Goal: Find specific fact: Find specific fact

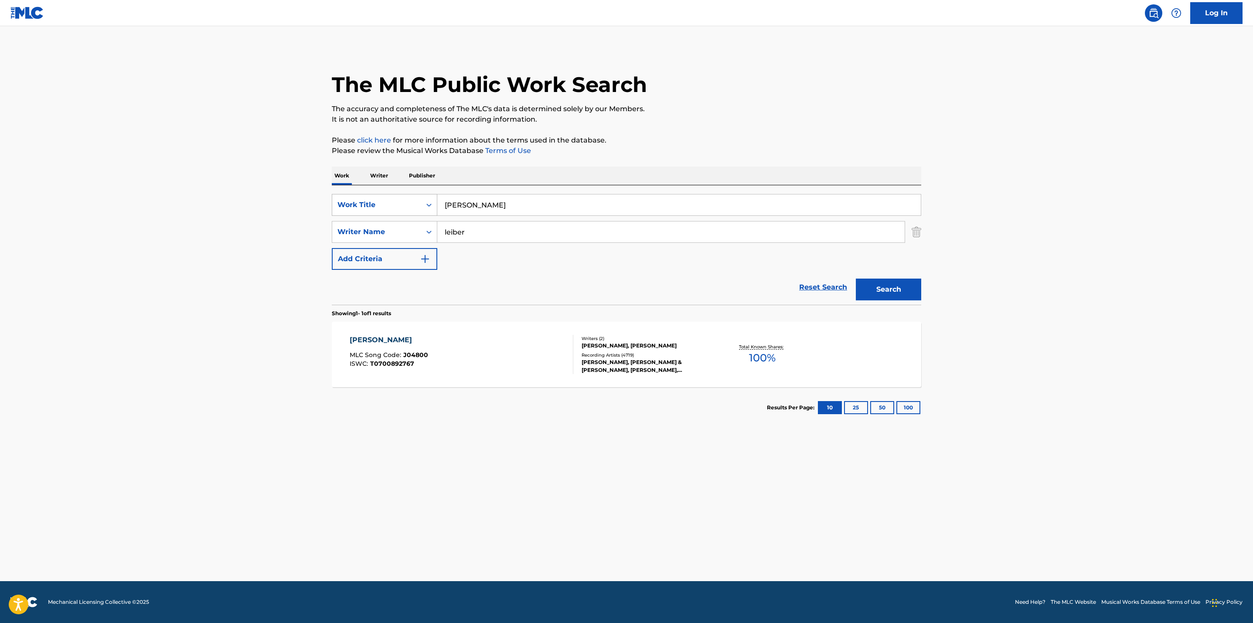
drag, startPoint x: 487, startPoint y: 207, endPoint x: 390, endPoint y: 204, distance: 96.9
click at [390, 204] on div "SearchWithCriteria27d85e00-e194-4abd-86f1-6845d6e00e00 Work Title [PERSON_NAME]" at bounding box center [627, 205] width 590 height 22
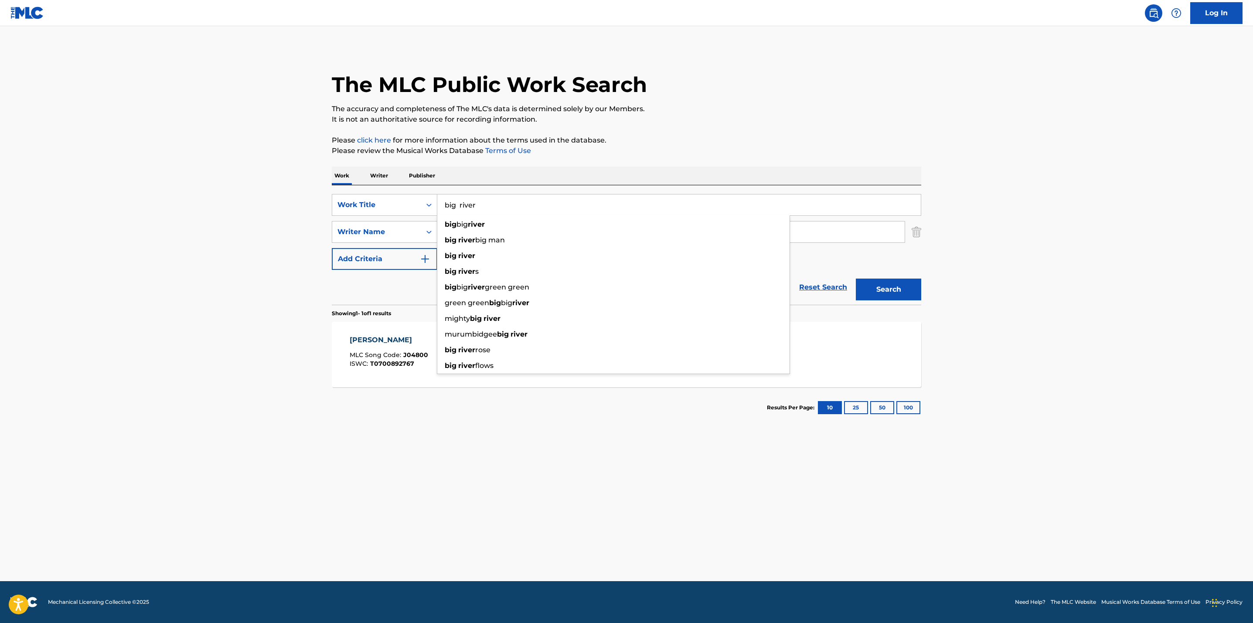
type input "big river"
click at [213, 208] on main "The MLC Public Work Search The accuracy and completeness of The MLC's data is d…" at bounding box center [626, 303] width 1253 height 555
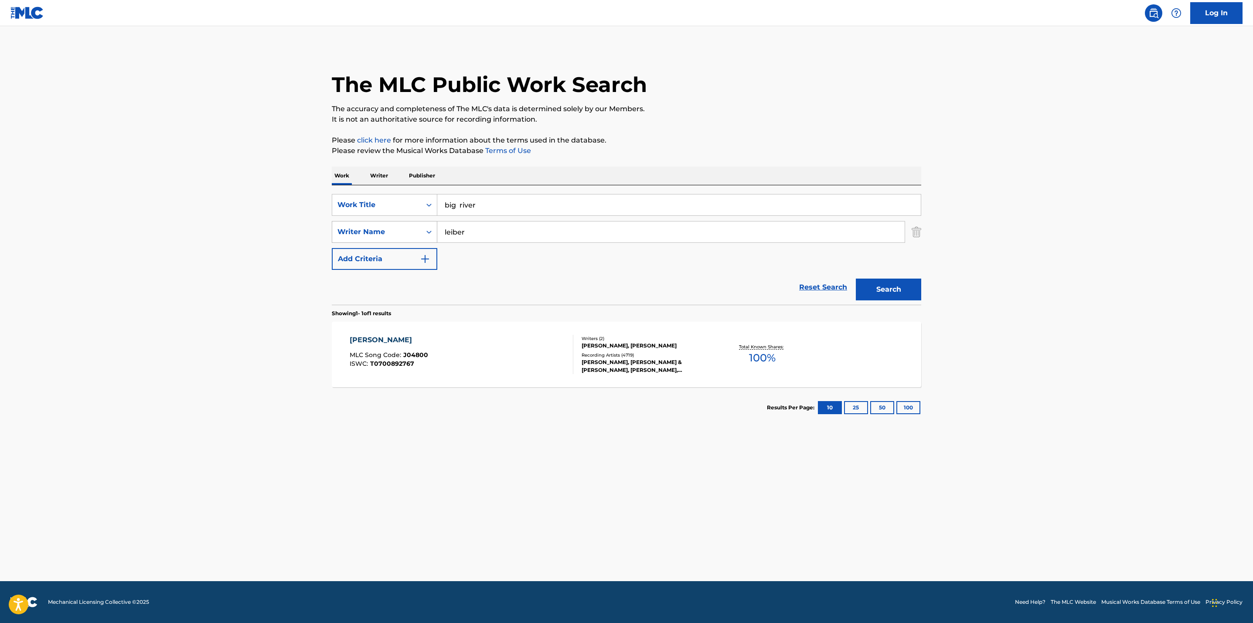
drag, startPoint x: 484, startPoint y: 236, endPoint x: 356, endPoint y: 228, distance: 128.5
click at [356, 228] on div "SearchWithCriteriaf2cdbfc3-b037-4c41-9de7-3282c8f7af5a Writer Name [PERSON_NAME]" at bounding box center [627, 232] width 590 height 22
type input "cash"
click at [856, 279] on button "Search" at bounding box center [888, 290] width 65 height 22
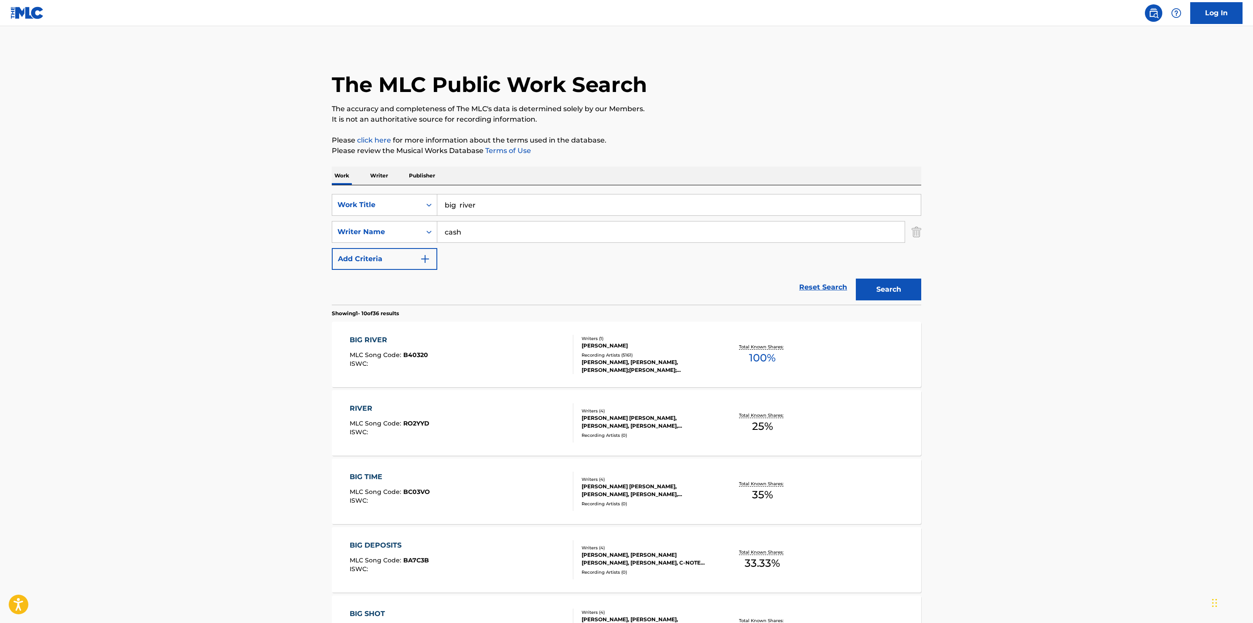
click at [203, 372] on main "The MLC Public Work Search The accuracy and completeness of The MLC's data is d…" at bounding box center [626, 539] width 1253 height 1027
click at [741, 347] on p "Total Known Shares:" at bounding box center [762, 347] width 47 height 7
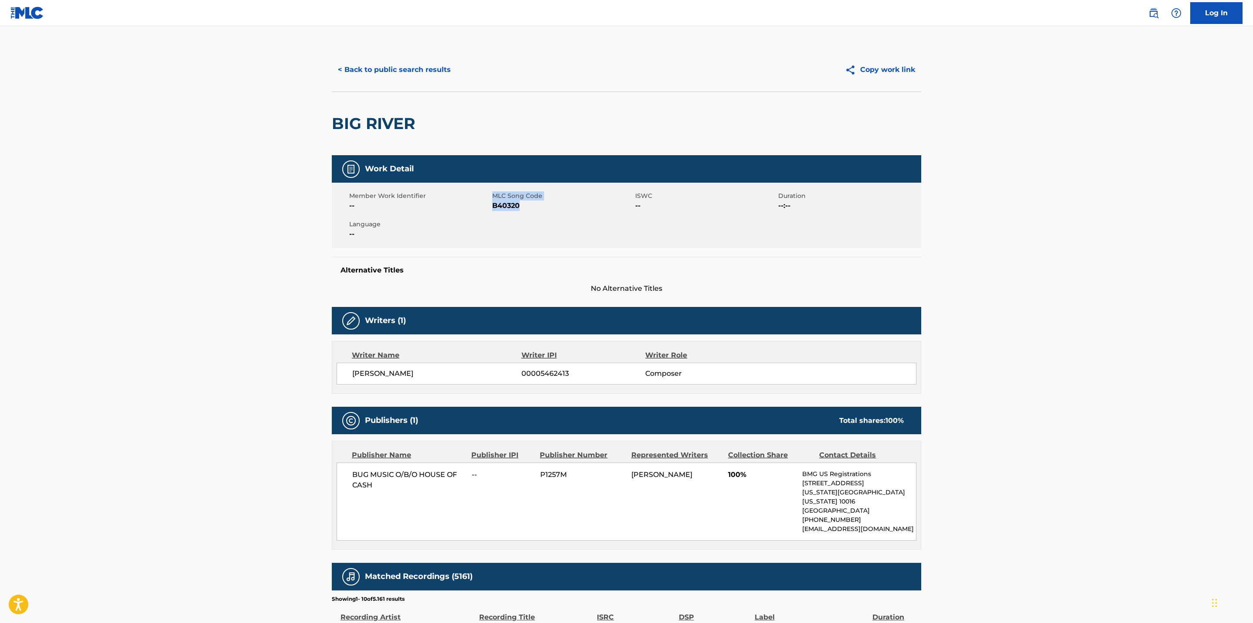
drag, startPoint x: 521, startPoint y: 211, endPoint x: 489, endPoint y: 211, distance: 31.8
click at [489, 211] on div "Member Work Identifier -- MLC Song Code B40320 ISWC -- Duration --:-- Language …" at bounding box center [627, 215] width 590 height 65
copy div "MLC Song Code B40320"
